Goal: Task Accomplishment & Management: Use online tool/utility

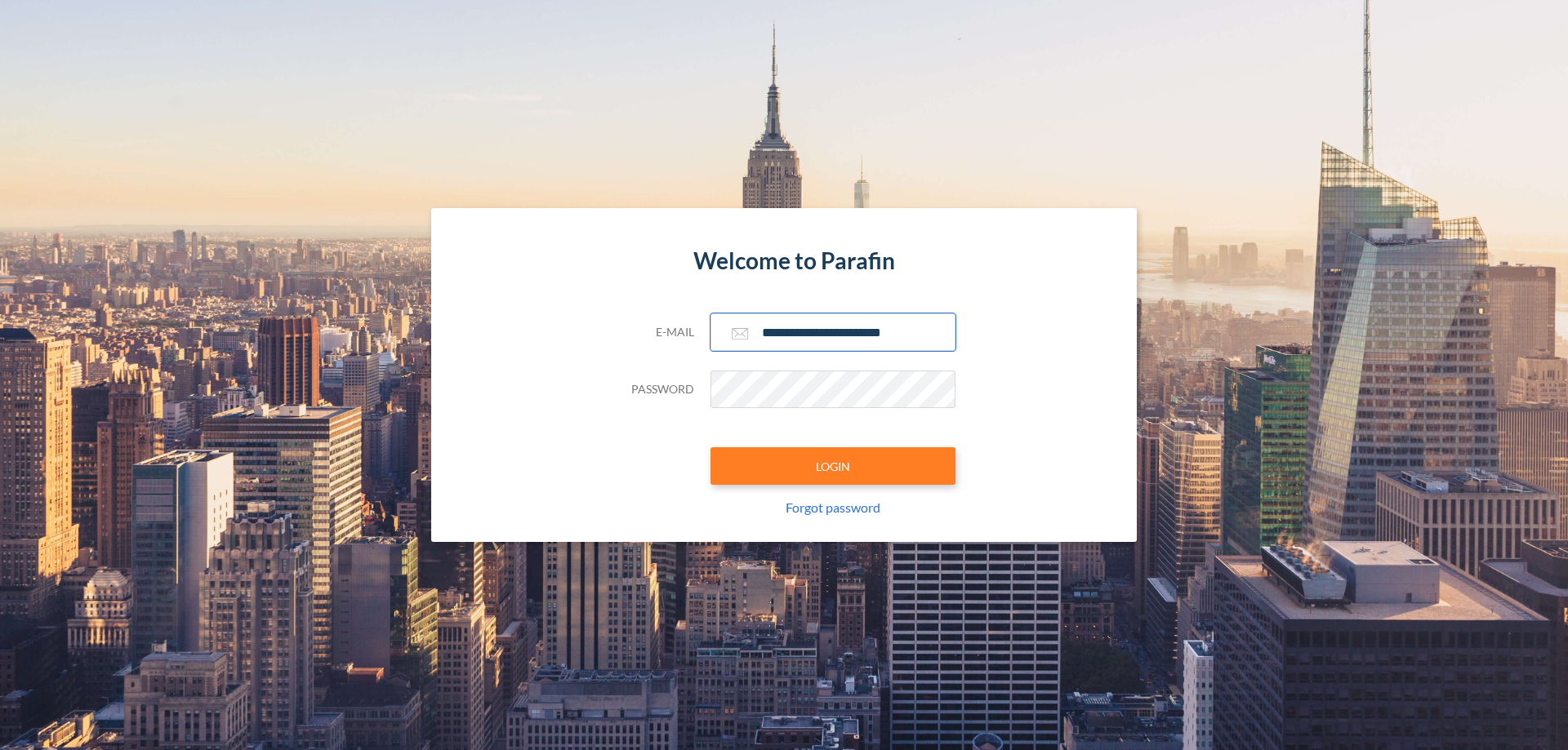
type input "**********"
click at [833, 467] on button "LOGIN" at bounding box center [832, 466] width 245 height 38
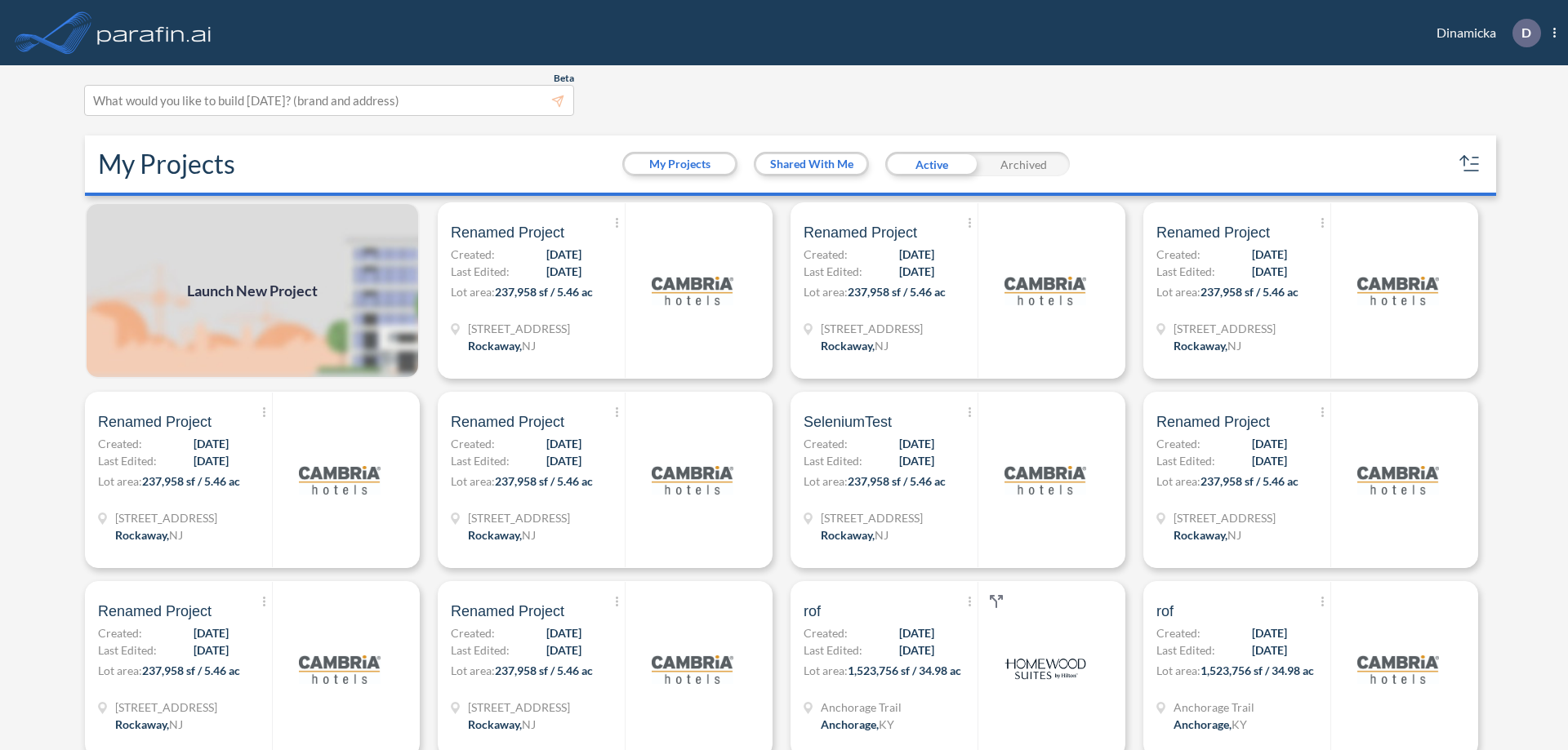
scroll to position [4, 0]
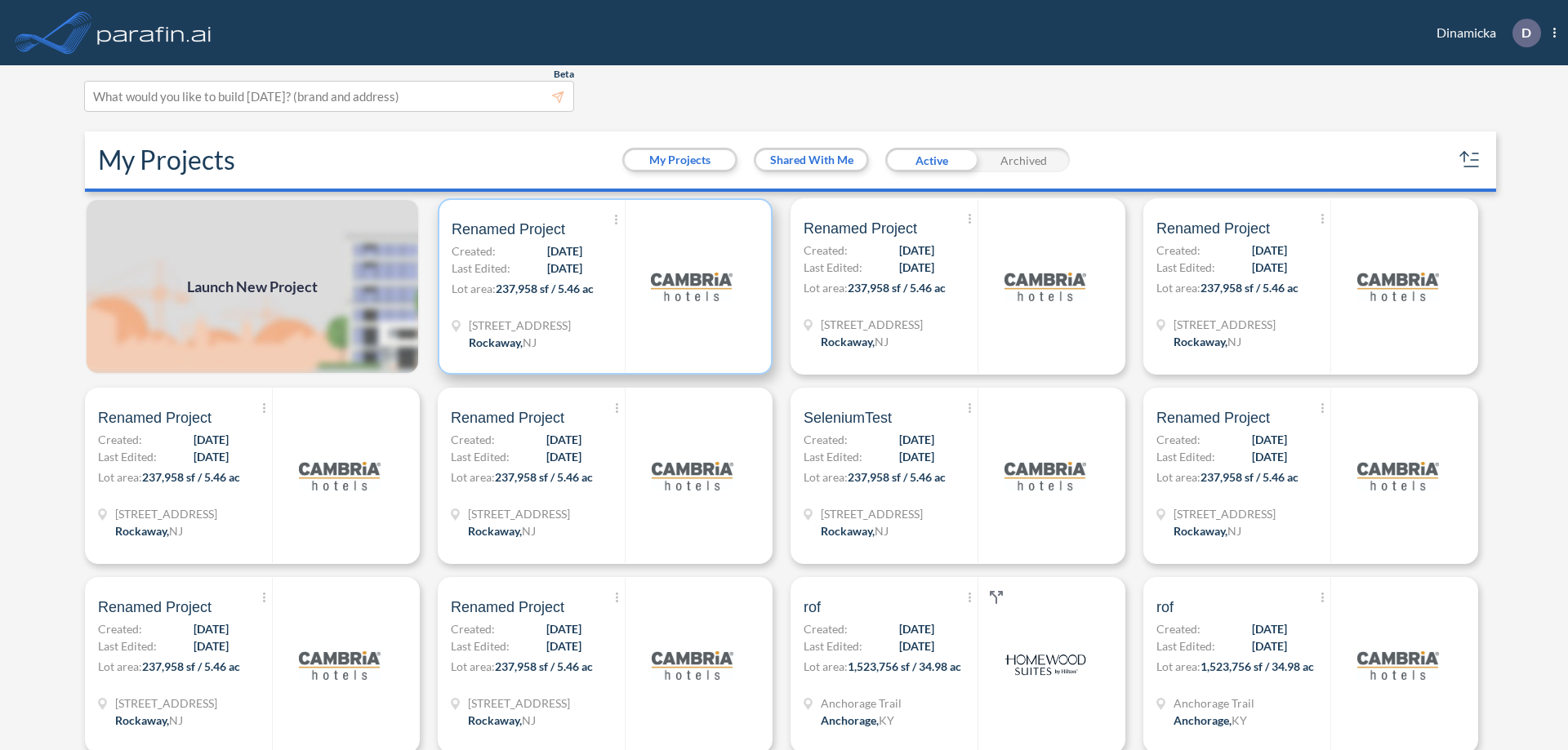
click at [602, 286] on p "Lot area: 237,958 sf / 5.46 ac" at bounding box center [538, 291] width 173 height 23
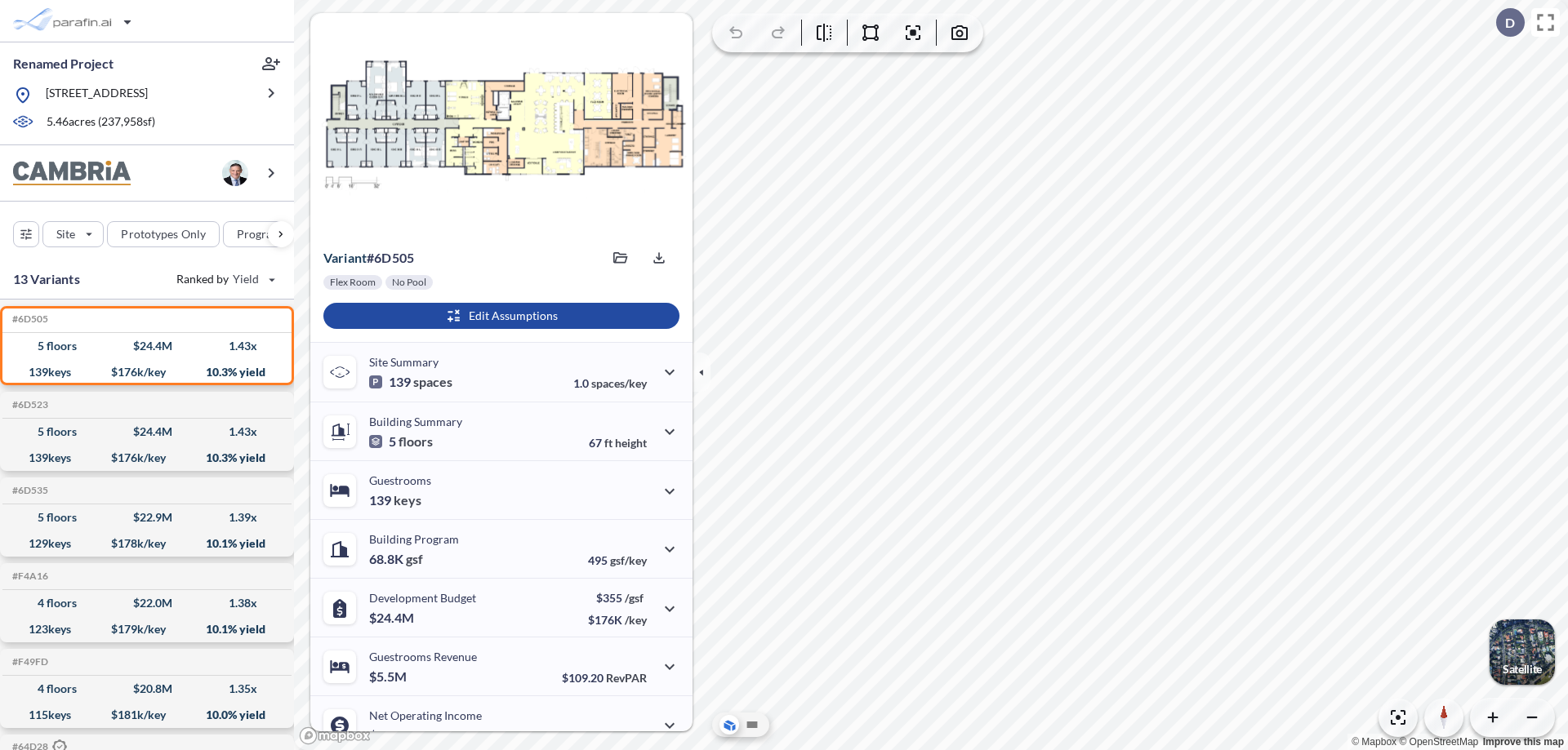
scroll to position [83, 0]
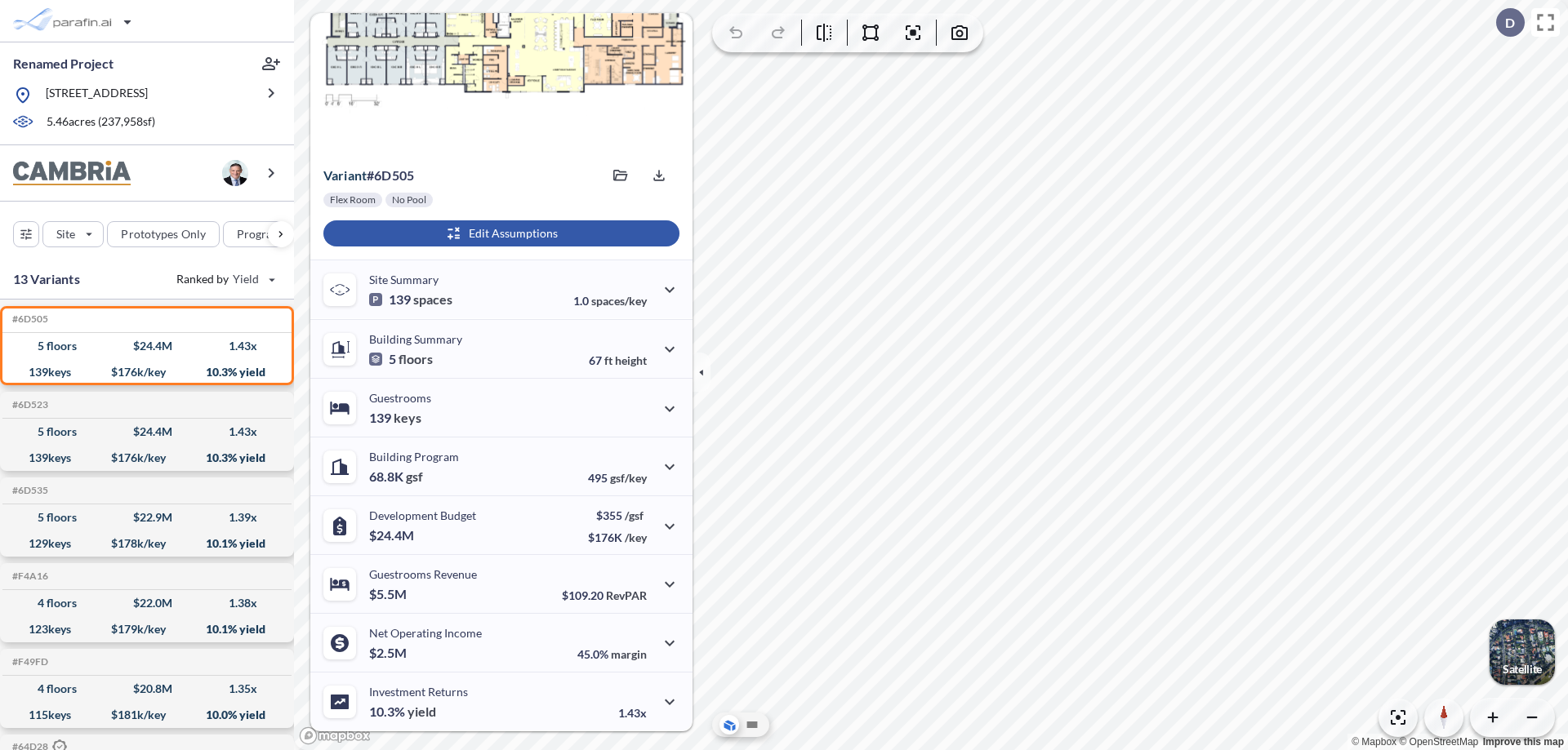
click at [499, 234] on div "button" at bounding box center [501, 233] width 356 height 26
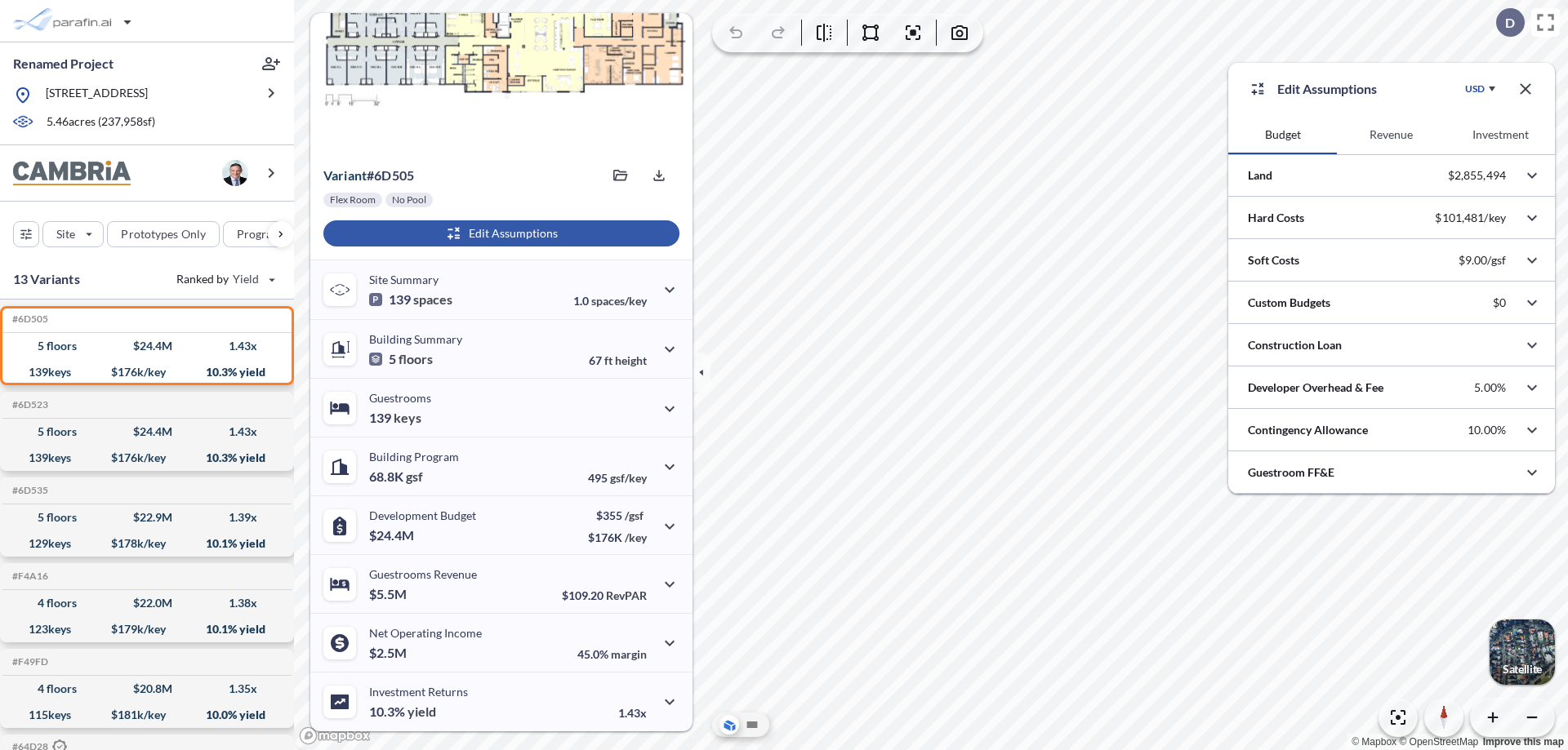
click at [1391, 134] on button "Revenue" at bounding box center [1391, 134] width 108 height 39
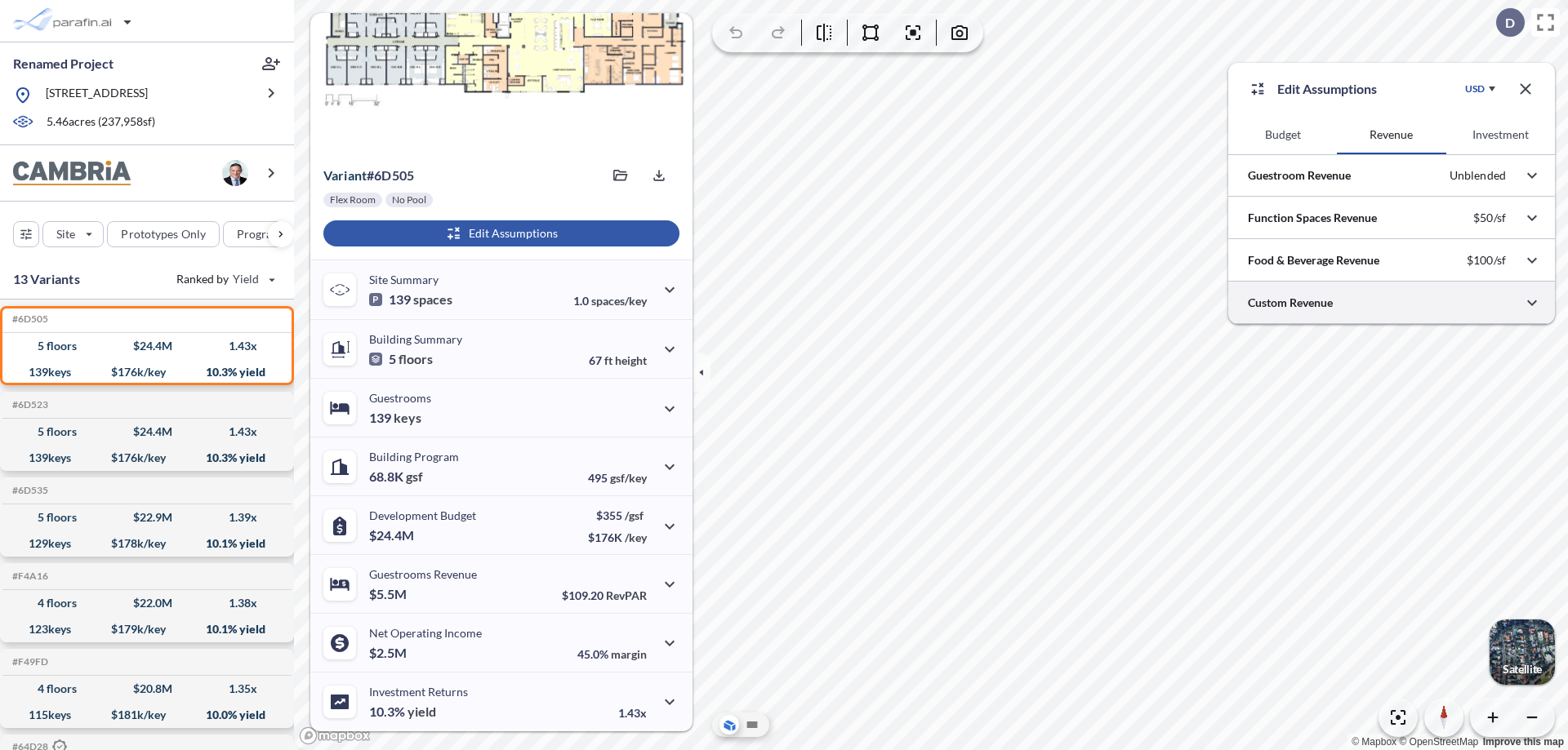
click at [1392, 303] on div at bounding box center [1391, 302] width 326 height 42
